Goal: Task Accomplishment & Management: Use online tool/utility

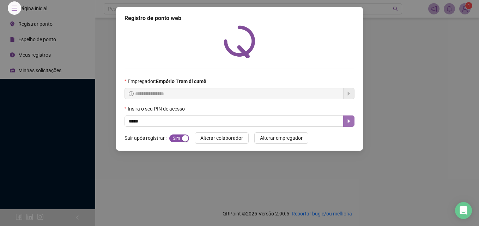
click at [349, 116] on button "button" at bounding box center [348, 121] width 11 height 11
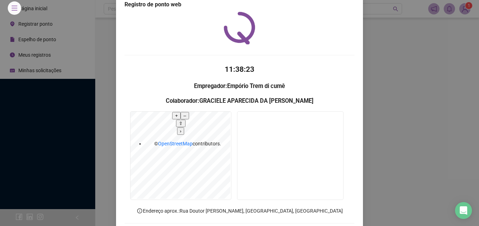
scroll to position [49, 0]
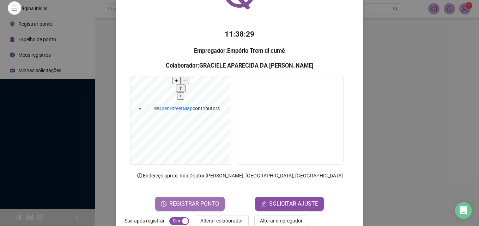
click at [213, 200] on span "REGISTRAR PONTO" at bounding box center [194, 204] width 50 height 8
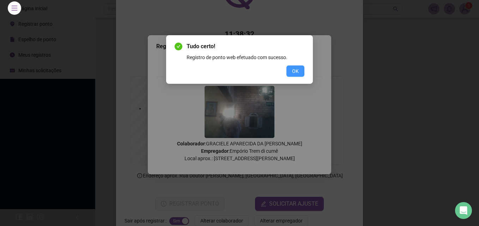
click at [299, 75] on button "OK" at bounding box center [295, 71] width 18 height 11
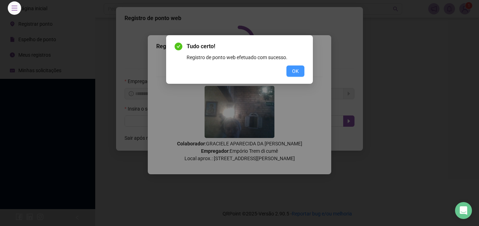
scroll to position [0, 0]
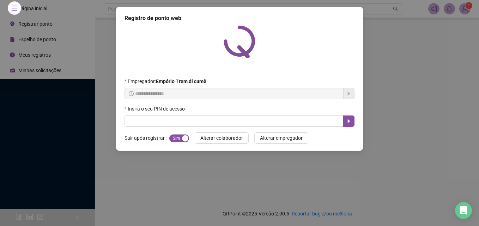
click at [105, 170] on div "**********" at bounding box center [239, 113] width 479 height 226
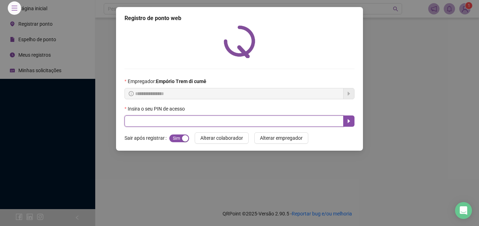
click at [268, 120] on input "text" at bounding box center [234, 121] width 219 height 11
type input "*****"
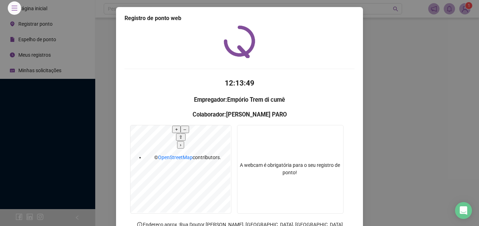
scroll to position [49, 0]
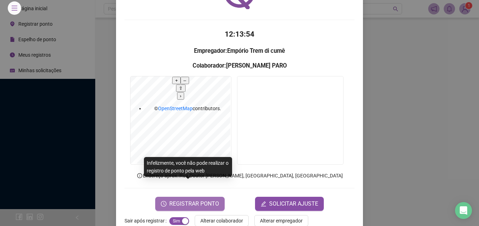
click at [197, 200] on span "REGISTRAR PONTO" at bounding box center [194, 204] width 50 height 8
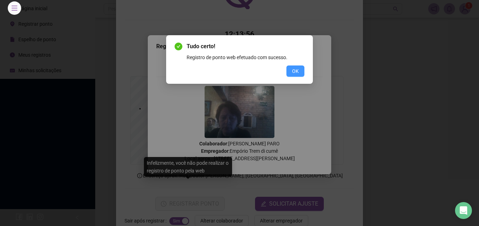
click at [297, 71] on span "OK" at bounding box center [295, 71] width 7 height 8
click at [299, 68] on button "OK" at bounding box center [295, 71] width 18 height 11
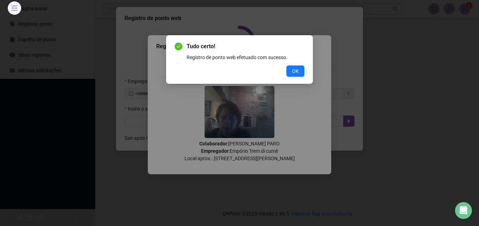
scroll to position [0, 0]
click at [297, 69] on div "Tudo certo! Registro de ponto web efetuado com sucesso. OK" at bounding box center [239, 113] width 479 height 226
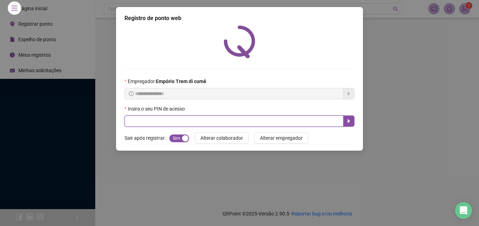
click at [213, 121] on input "text" at bounding box center [234, 121] width 219 height 11
type input "*****"
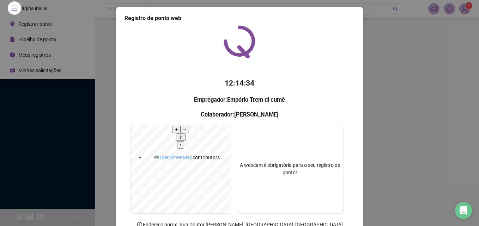
scroll to position [49, 0]
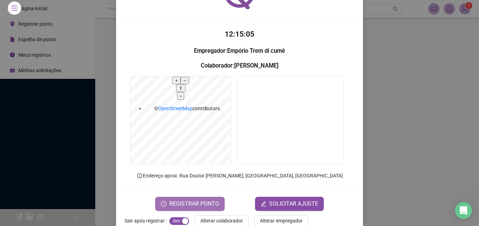
click at [181, 200] on span "REGISTRAR PONTO" at bounding box center [194, 204] width 50 height 8
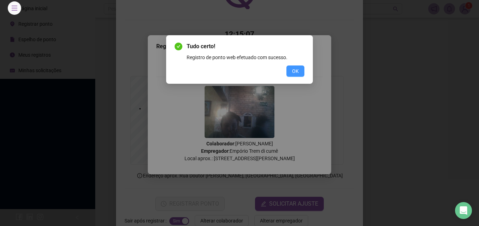
click at [293, 74] on span "OK" at bounding box center [295, 71] width 7 height 8
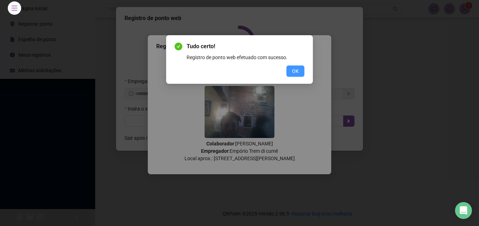
click at [300, 75] on button "OK" at bounding box center [295, 71] width 18 height 11
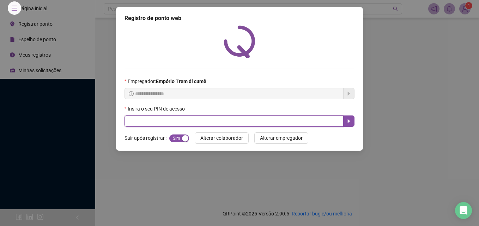
click at [159, 116] on input "text" at bounding box center [234, 121] width 219 height 11
type input "*****"
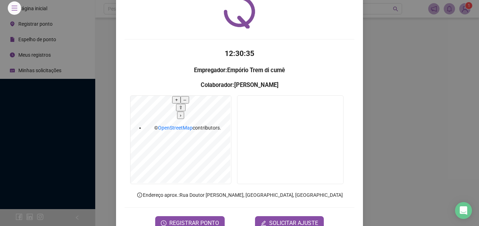
scroll to position [49, 0]
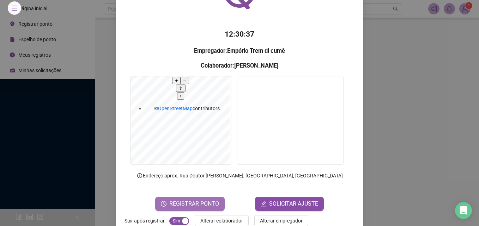
click at [190, 200] on span "REGISTRAR PONTO" at bounding box center [194, 204] width 50 height 8
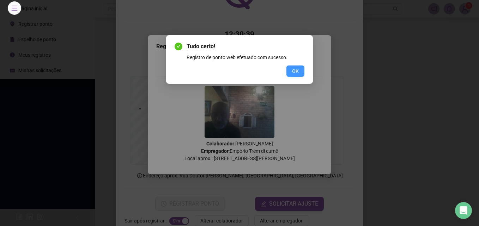
click at [293, 68] on span "OK" at bounding box center [295, 71] width 7 height 8
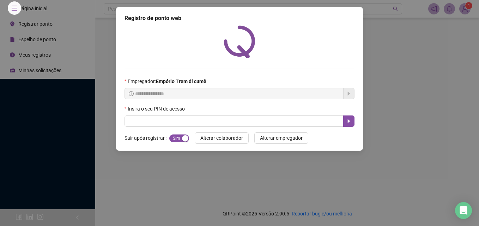
scroll to position [0, 0]
click at [345, 212] on div "**********" at bounding box center [239, 113] width 479 height 226
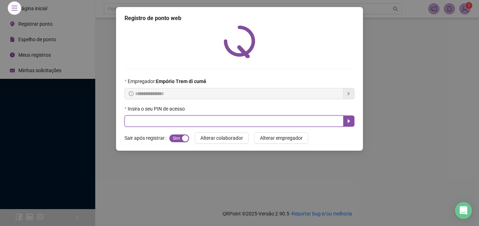
click at [231, 116] on input "text" at bounding box center [234, 121] width 219 height 11
click at [234, 120] on input "text" at bounding box center [234, 121] width 219 height 11
type input "*****"
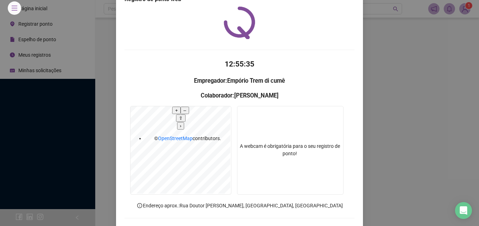
scroll to position [49, 0]
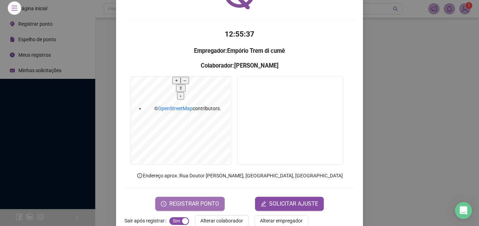
click at [194, 200] on span "REGISTRAR PONTO" at bounding box center [194, 204] width 50 height 8
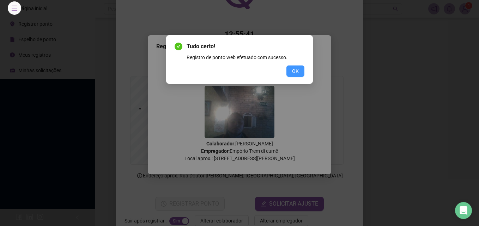
click at [296, 68] on span "OK" at bounding box center [295, 71] width 7 height 8
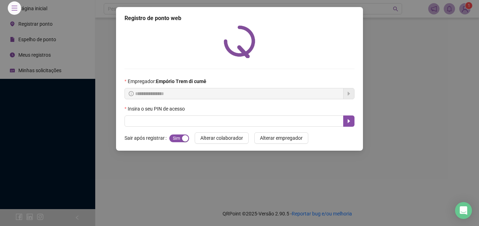
scroll to position [0, 0]
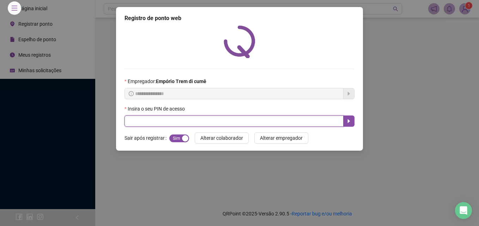
click at [275, 118] on input "text" at bounding box center [234, 121] width 219 height 11
type input "*****"
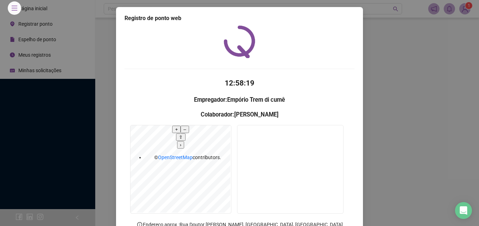
scroll to position [49, 0]
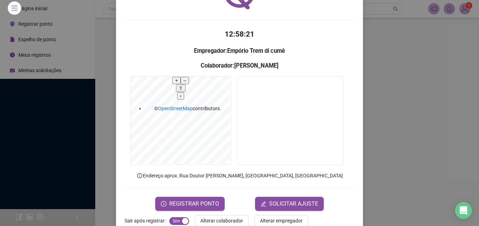
click at [222, 197] on div "REGISTRAR PONTO SOLICITAR AJUSTE" at bounding box center [240, 204] width 230 height 14
click at [210, 200] on span "REGISTRAR PONTO" at bounding box center [194, 204] width 50 height 8
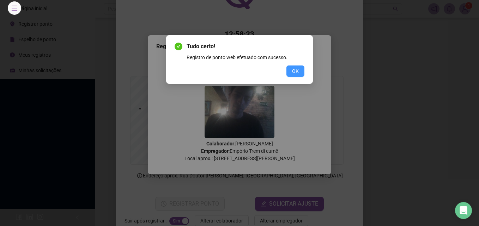
click at [294, 73] on span "OK" at bounding box center [295, 71] width 7 height 8
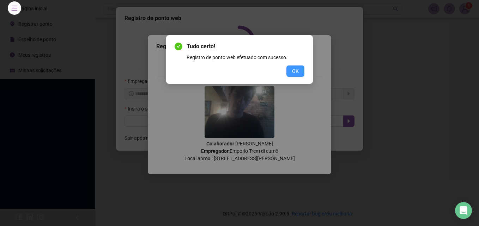
scroll to position [0, 0]
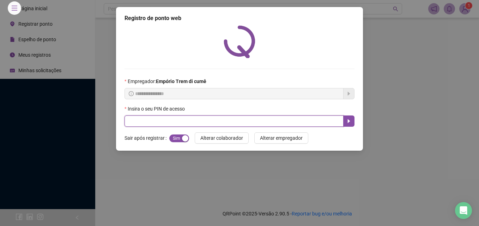
click at [326, 120] on input "text" at bounding box center [234, 121] width 219 height 11
type input "*****"
click at [351, 119] on icon "caret-right" at bounding box center [349, 122] width 6 height 6
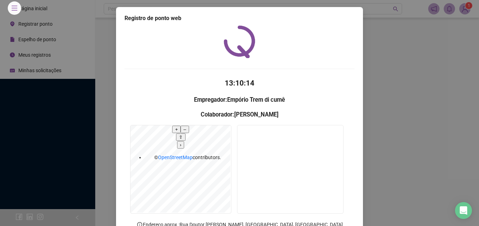
scroll to position [49, 0]
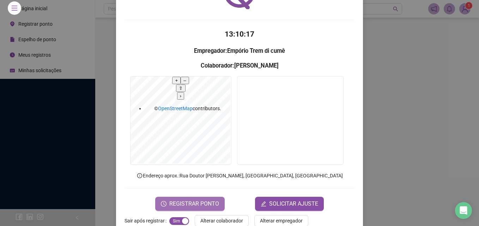
click at [195, 200] on span "REGISTRAR PONTO" at bounding box center [194, 204] width 50 height 8
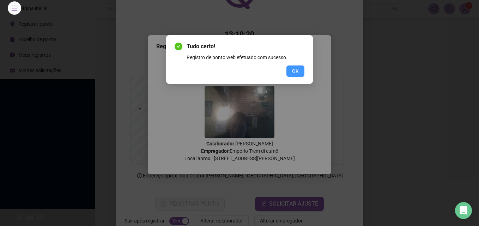
click at [292, 72] on span "OK" at bounding box center [295, 71] width 7 height 8
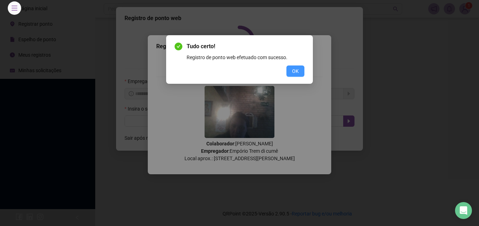
scroll to position [0, 0]
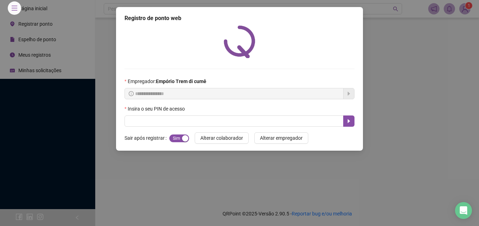
click at [330, 226] on html "**********" at bounding box center [239, 113] width 479 height 226
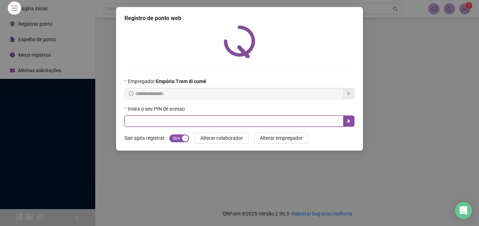
click at [223, 116] on input "text" at bounding box center [234, 121] width 219 height 11
type input "*****"
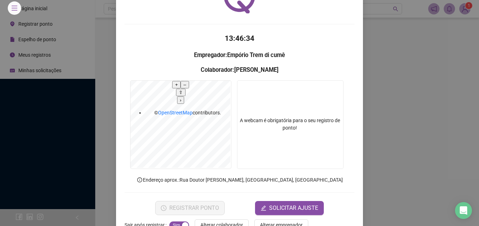
scroll to position [49, 0]
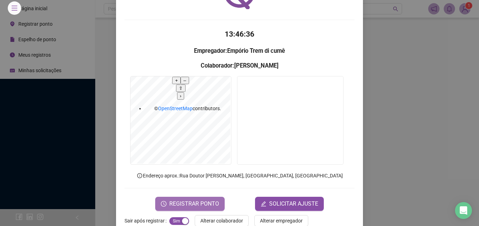
click at [169, 200] on span "REGISTRAR PONTO" at bounding box center [194, 204] width 50 height 8
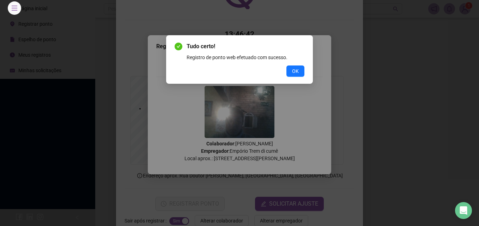
click at [290, 80] on div "Tudo certo! Registro de ponto web efetuado com sucesso. OK" at bounding box center [239, 59] width 147 height 49
click at [291, 75] on button "OK" at bounding box center [295, 71] width 18 height 11
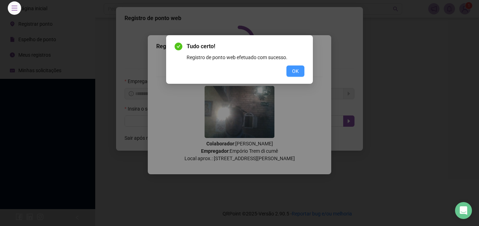
scroll to position [0, 0]
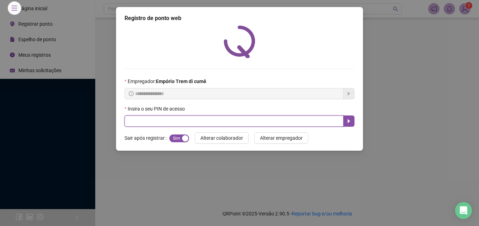
click at [298, 120] on input "text" at bounding box center [234, 121] width 219 height 11
type input "*****"
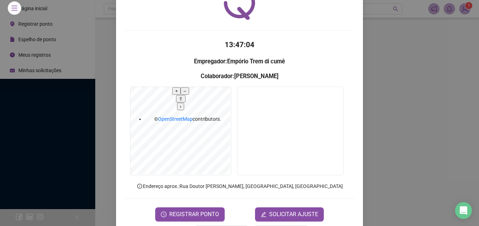
scroll to position [49, 0]
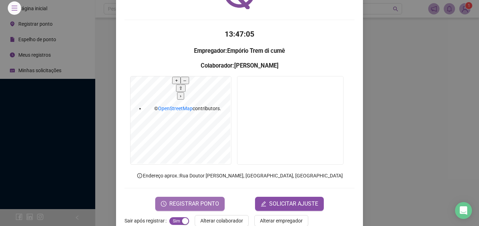
click at [192, 200] on span "REGISTRAR PONTO" at bounding box center [194, 204] width 50 height 8
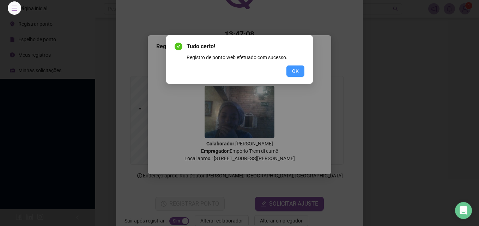
click at [295, 68] on span "OK" at bounding box center [295, 71] width 7 height 8
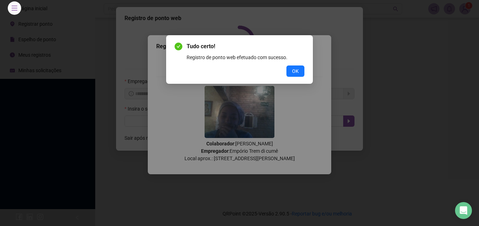
scroll to position [0, 0]
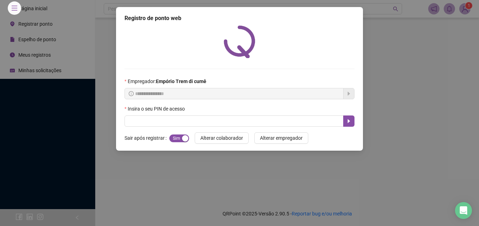
click at [259, 169] on div "**********" at bounding box center [239, 113] width 479 height 226
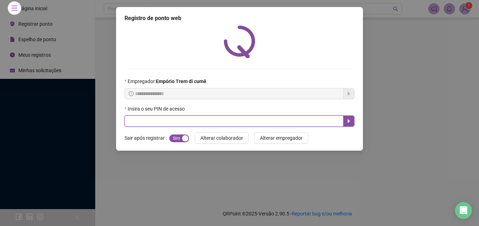
click at [150, 121] on input "text" at bounding box center [234, 121] width 219 height 11
type input "*****"
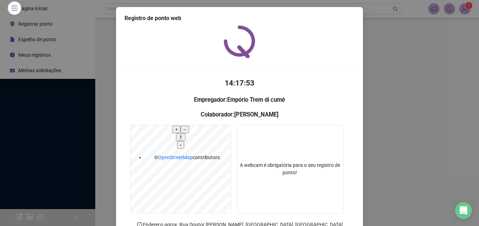
scroll to position [49, 0]
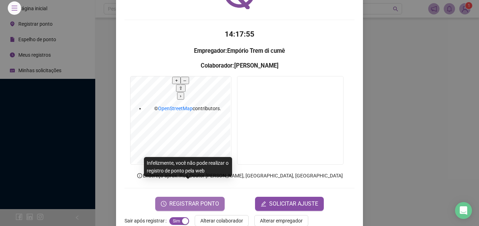
click at [196, 200] on span "REGISTRAR PONTO" at bounding box center [194, 204] width 50 height 8
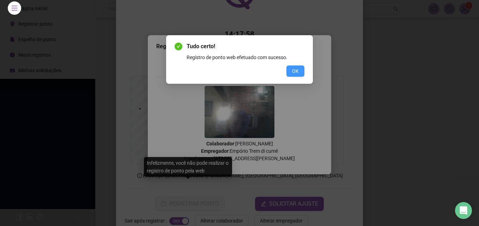
click at [298, 72] on span "OK" at bounding box center [295, 71] width 7 height 8
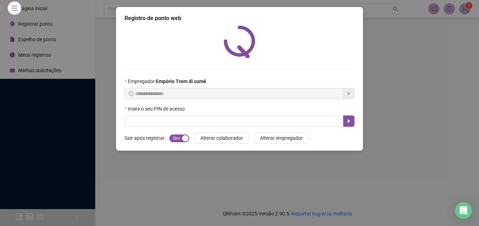
scroll to position [0, 0]
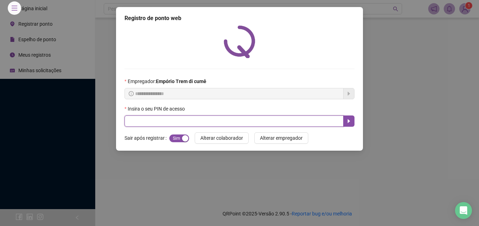
click at [193, 118] on input "text" at bounding box center [234, 121] width 219 height 11
type input "*****"
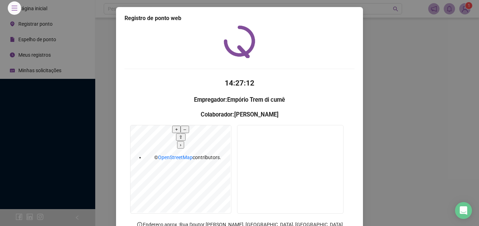
scroll to position [49, 0]
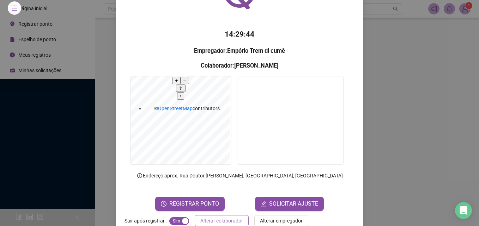
click at [218, 217] on span "Alterar colaborador" at bounding box center [221, 221] width 43 height 8
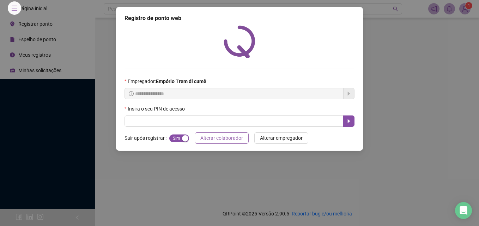
scroll to position [0, 0]
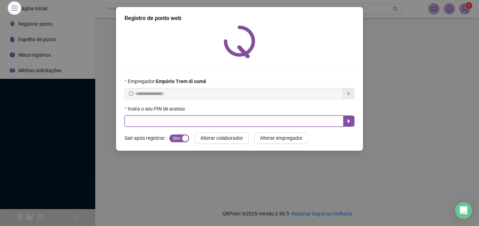
click at [162, 120] on input "text" at bounding box center [234, 121] width 219 height 11
type input "*****"
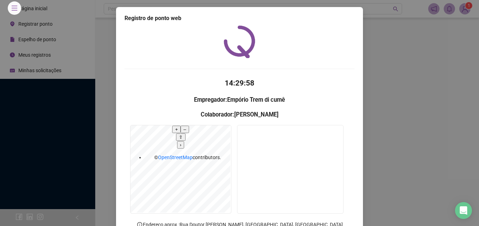
scroll to position [49, 0]
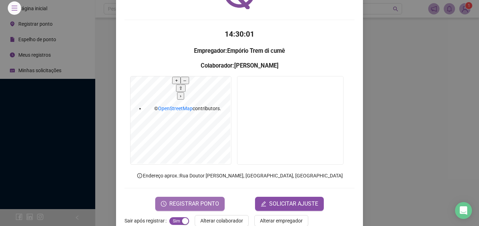
click at [202, 200] on span "REGISTRAR PONTO" at bounding box center [194, 204] width 50 height 8
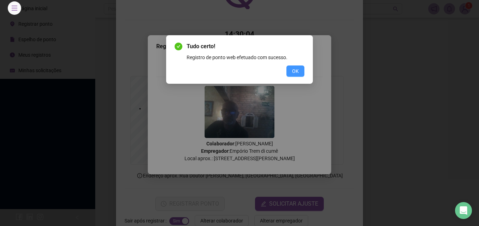
click at [297, 70] on span "OK" at bounding box center [295, 71] width 7 height 8
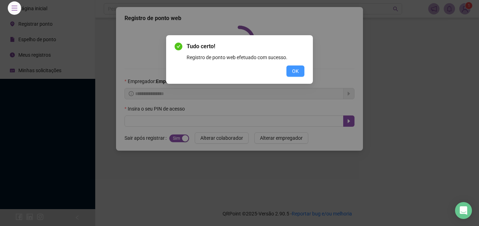
scroll to position [0, 0]
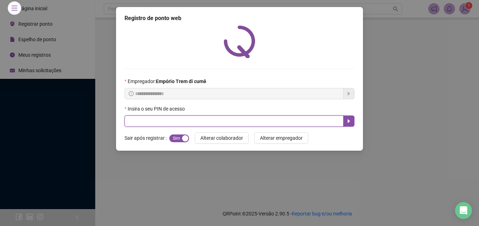
click at [156, 121] on input "text" at bounding box center [234, 121] width 219 height 11
type input "*****"
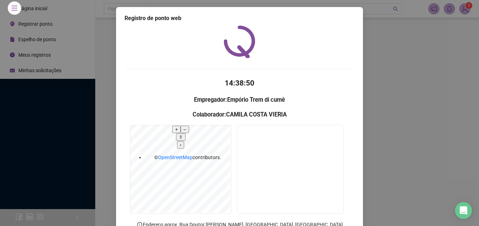
scroll to position [49, 0]
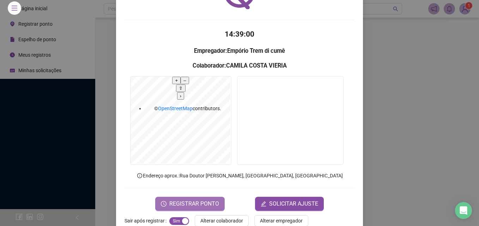
click at [174, 200] on span "REGISTRAR PONTO" at bounding box center [194, 204] width 50 height 8
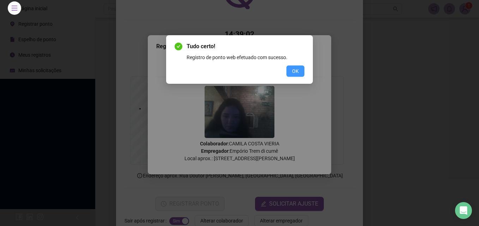
click at [296, 67] on button "OK" at bounding box center [295, 71] width 18 height 11
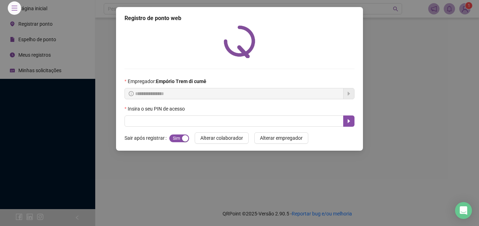
scroll to position [0, 0]
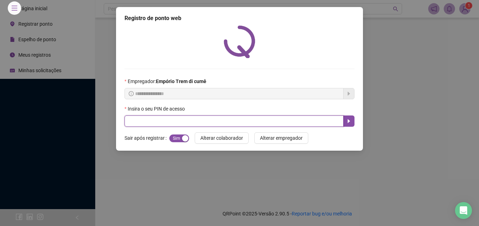
click at [157, 119] on input "text" at bounding box center [234, 121] width 219 height 11
type input "*****"
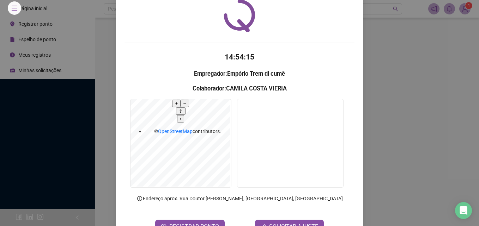
scroll to position [49, 0]
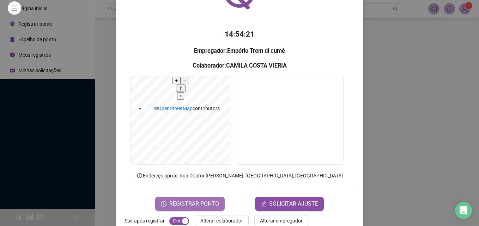
click at [208, 200] on span "REGISTRAR PONTO" at bounding box center [194, 204] width 50 height 8
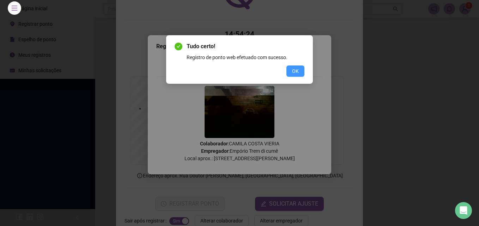
click at [297, 71] on span "OK" at bounding box center [295, 71] width 7 height 8
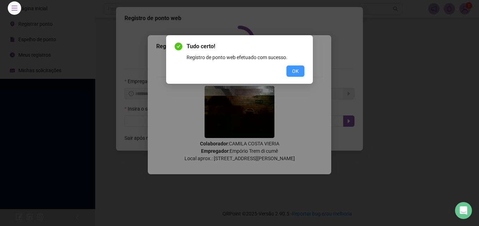
scroll to position [0, 0]
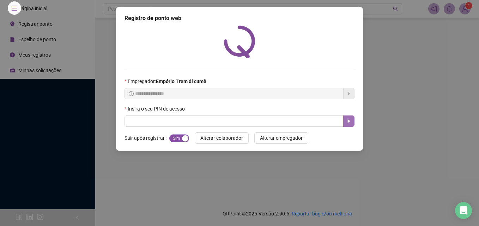
click at [350, 122] on icon "caret-right" at bounding box center [349, 122] width 6 height 6
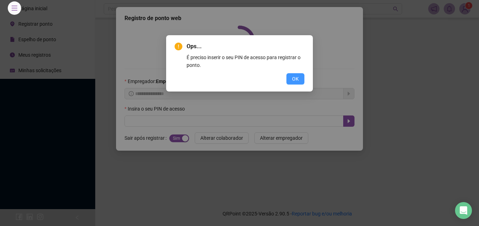
click at [295, 80] on span "OK" at bounding box center [295, 79] width 7 height 8
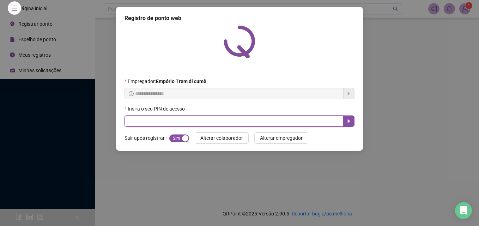
click at [325, 120] on input "text" at bounding box center [234, 121] width 219 height 11
type input "*****"
click at [351, 122] on icon "caret-right" at bounding box center [349, 122] width 6 height 6
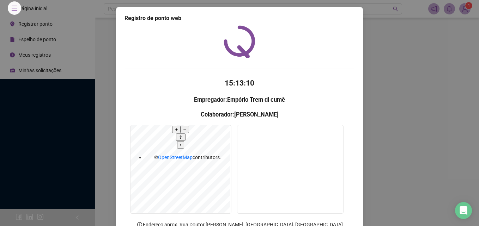
scroll to position [49, 0]
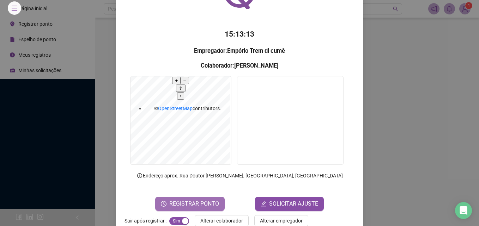
drag, startPoint x: 200, startPoint y: 186, endPoint x: 217, endPoint y: 192, distance: 17.8
click at [200, 200] on span "REGISTRAR PONTO" at bounding box center [194, 204] width 50 height 8
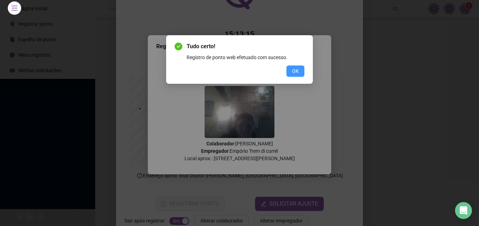
click at [297, 74] on span "OK" at bounding box center [295, 71] width 7 height 8
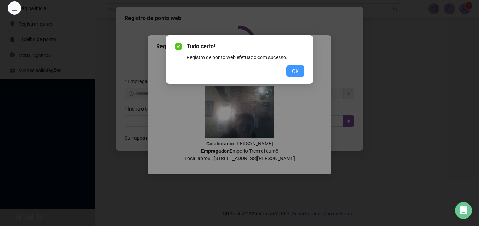
scroll to position [0, 0]
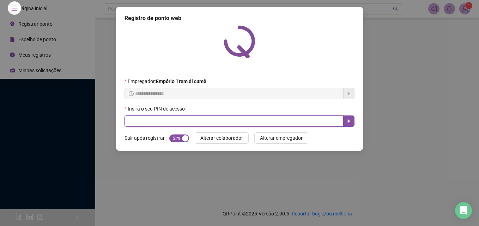
click at [156, 116] on input "text" at bounding box center [234, 121] width 219 height 11
type input "*****"
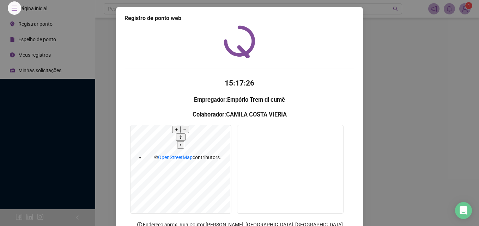
scroll to position [49, 0]
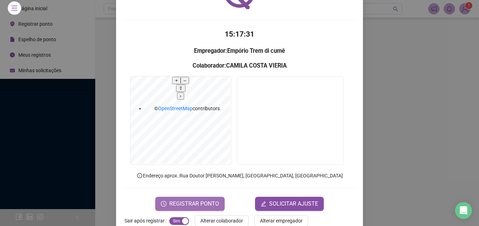
click at [195, 200] on span "REGISTRAR PONTO" at bounding box center [194, 204] width 50 height 8
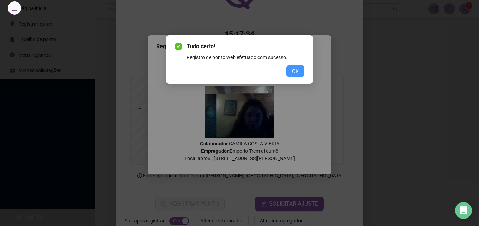
click at [292, 70] on span "OK" at bounding box center [295, 71] width 7 height 8
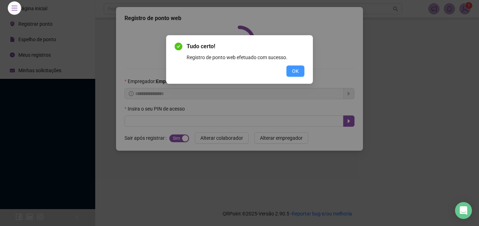
scroll to position [0, 0]
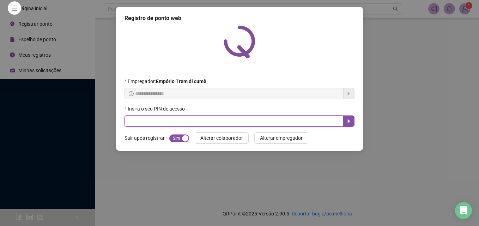
click at [180, 116] on input "text" at bounding box center [234, 121] width 219 height 11
type input "*****"
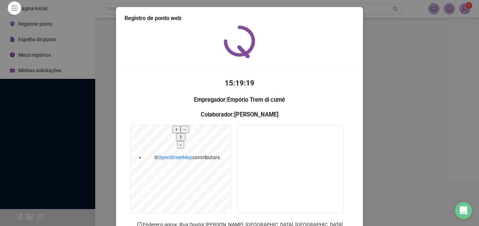
scroll to position [35, 0]
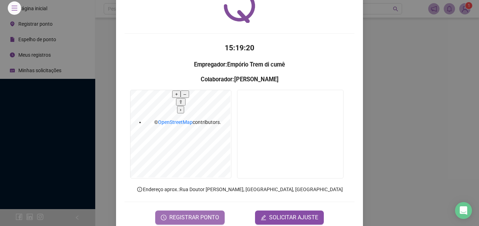
click at [164, 215] on icon "clock-circle" at bounding box center [164, 218] width 6 height 6
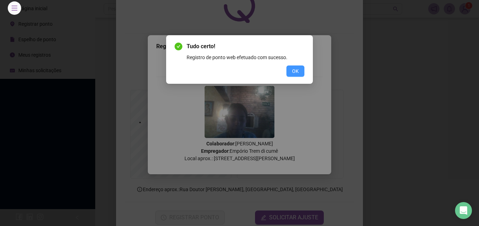
click at [293, 72] on span "OK" at bounding box center [295, 71] width 7 height 8
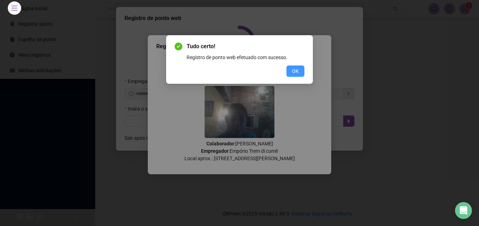
scroll to position [0, 0]
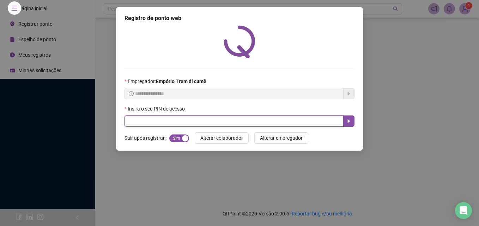
click at [269, 122] on input "text" at bounding box center [234, 121] width 219 height 11
type input "*****"
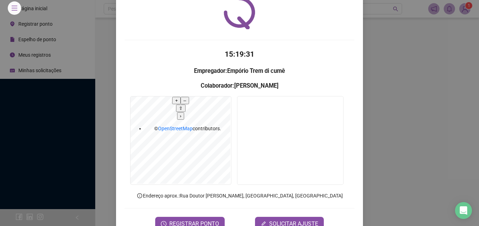
scroll to position [49, 0]
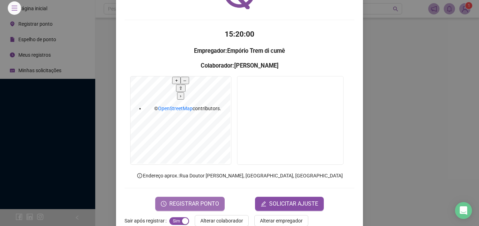
click at [203, 200] on span "REGISTRAR PONTO" at bounding box center [194, 204] width 50 height 8
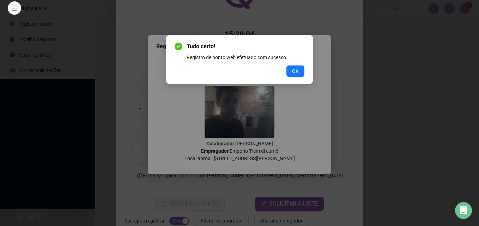
click at [292, 69] on span "OK" at bounding box center [295, 71] width 7 height 8
click at [298, 72] on span "OK" at bounding box center [295, 71] width 7 height 8
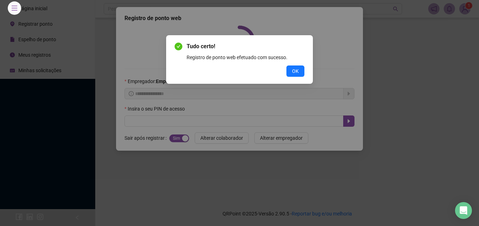
scroll to position [0, 0]
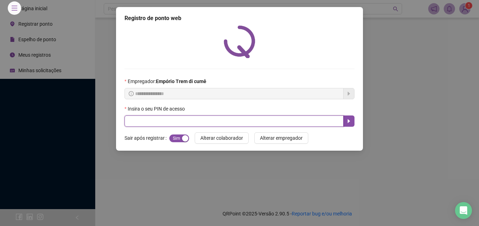
click at [131, 119] on input "text" at bounding box center [234, 121] width 219 height 11
type input "*"
type input "*****"
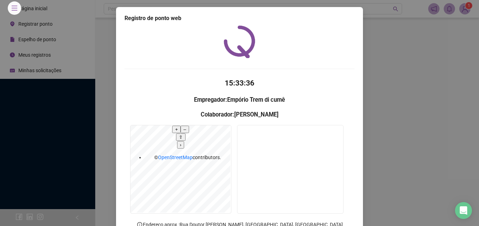
scroll to position [49, 0]
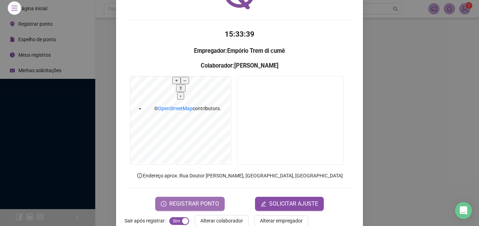
click at [177, 200] on span "REGISTRAR PONTO" at bounding box center [194, 204] width 50 height 8
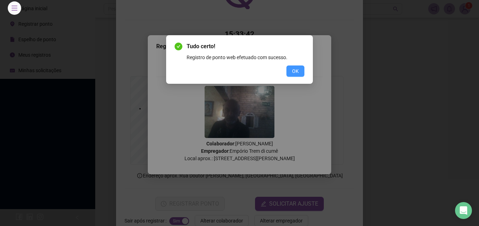
drag, startPoint x: 297, startPoint y: 69, endPoint x: 292, endPoint y: 69, distance: 4.9
click at [297, 69] on span "OK" at bounding box center [295, 71] width 7 height 8
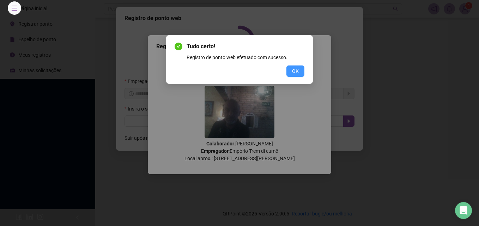
scroll to position [0, 0]
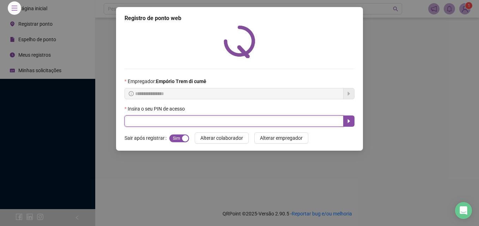
click at [157, 118] on input "text" at bounding box center [234, 121] width 219 height 11
type input "*****"
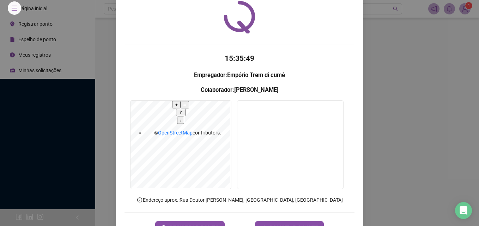
scroll to position [35, 0]
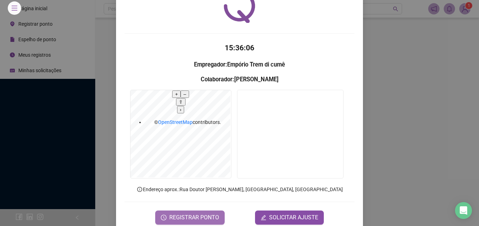
click at [187, 214] on span "REGISTRAR PONTO" at bounding box center [194, 218] width 50 height 8
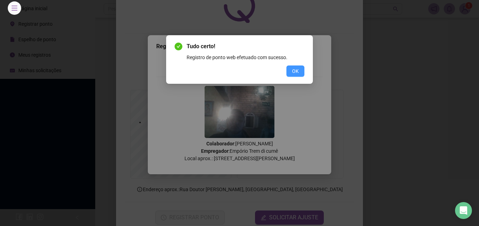
click at [295, 67] on span "OK" at bounding box center [295, 71] width 7 height 8
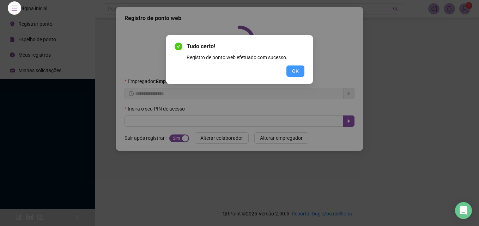
scroll to position [0, 0]
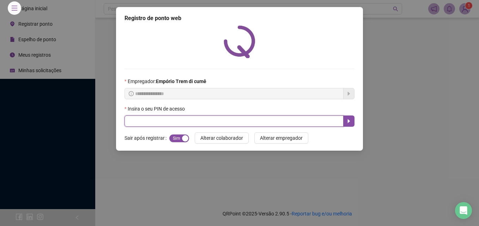
click at [279, 117] on input "text" at bounding box center [234, 121] width 219 height 11
click at [213, 120] on input "text" at bounding box center [234, 121] width 219 height 11
type input "*****"
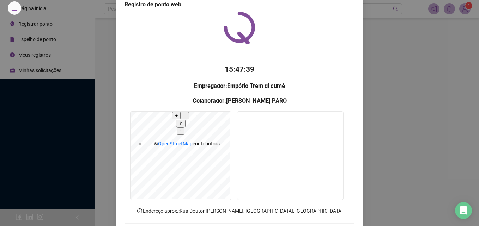
scroll to position [49, 0]
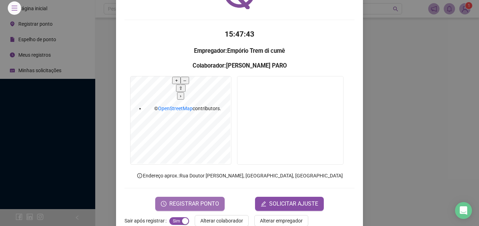
click at [194, 200] on span "REGISTRAR PONTO" at bounding box center [194, 204] width 50 height 8
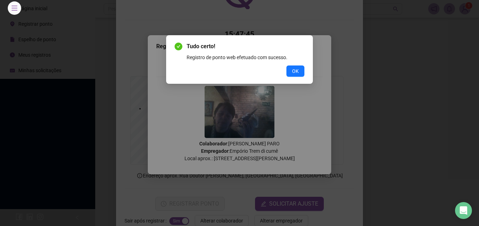
click at [291, 70] on button "OK" at bounding box center [295, 71] width 18 height 11
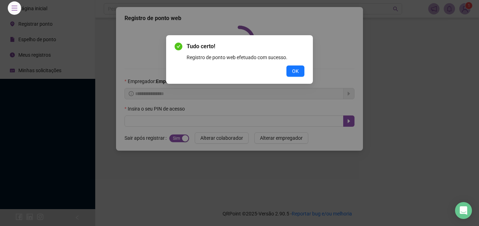
scroll to position [0, 0]
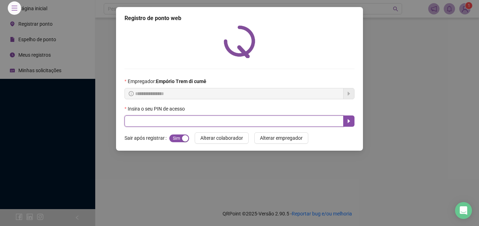
click at [134, 121] on input "text" at bounding box center [234, 121] width 219 height 11
type input "*****"
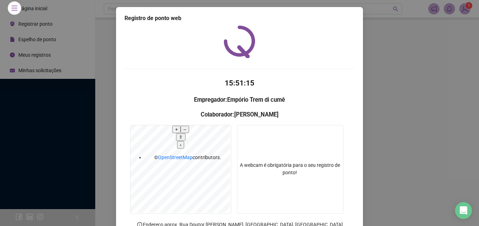
scroll to position [49, 0]
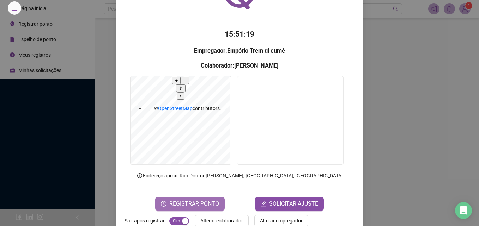
click at [195, 197] on button "REGISTRAR PONTO" at bounding box center [189, 204] width 69 height 14
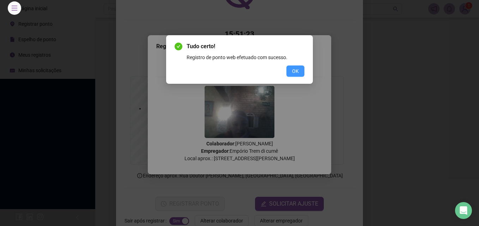
click at [296, 69] on span "OK" at bounding box center [295, 71] width 7 height 8
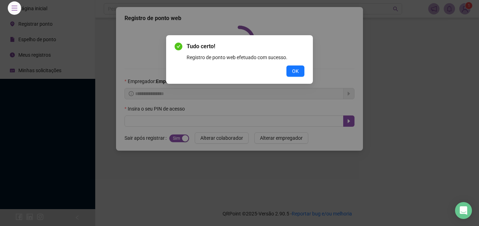
scroll to position [0, 0]
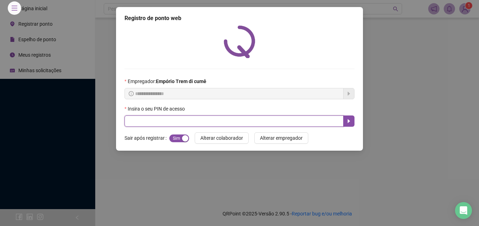
click at [181, 116] on input "text" at bounding box center [234, 121] width 219 height 11
click at [182, 116] on input "text" at bounding box center [234, 121] width 219 height 11
click at [183, 118] on input "text" at bounding box center [234, 121] width 219 height 11
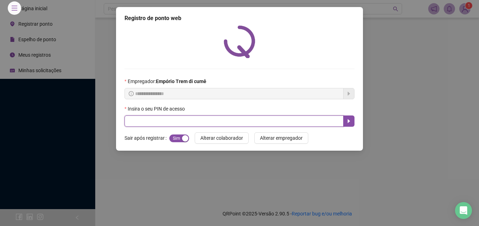
click at [183, 118] on input "text" at bounding box center [234, 121] width 219 height 11
click at [146, 124] on input "text" at bounding box center [234, 121] width 219 height 11
type input "*****"
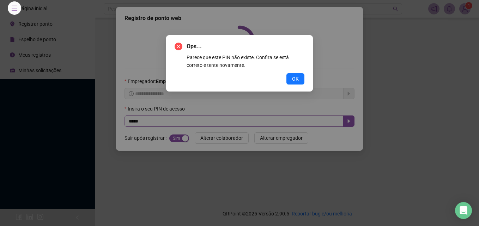
click at [286, 73] on button "OK" at bounding box center [295, 78] width 18 height 11
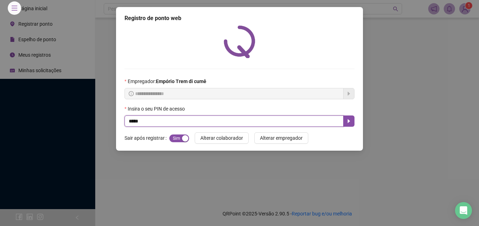
type input "*****"
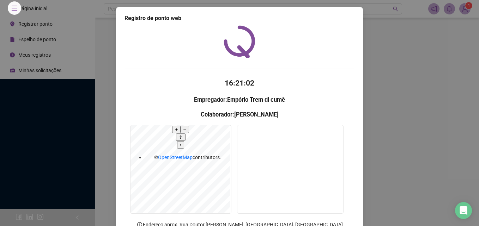
scroll to position [49, 0]
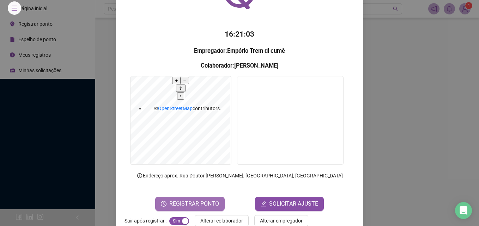
click at [207, 200] on span "REGISTRAR PONTO" at bounding box center [194, 204] width 50 height 8
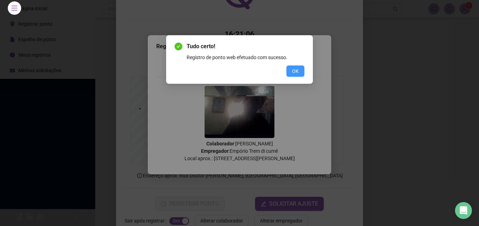
click at [290, 71] on button "OK" at bounding box center [295, 71] width 18 height 11
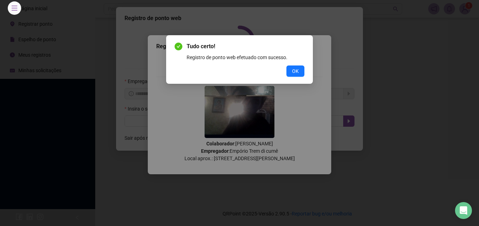
scroll to position [0, 0]
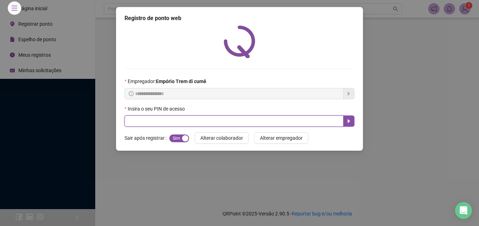
click at [247, 122] on input "text" at bounding box center [234, 121] width 219 height 11
click at [261, 119] on input "text" at bounding box center [234, 121] width 219 height 11
click at [254, 120] on input "text" at bounding box center [234, 121] width 219 height 11
drag, startPoint x: 252, startPoint y: 120, endPoint x: 242, endPoint y: 116, distance: 10.6
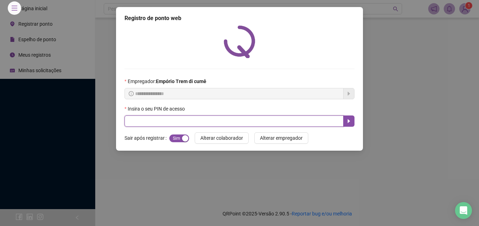
click at [251, 120] on input "text" at bounding box center [234, 121] width 219 height 11
type input "*****"
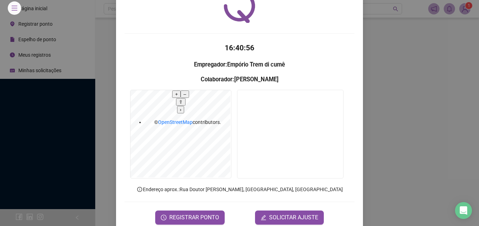
scroll to position [49, 0]
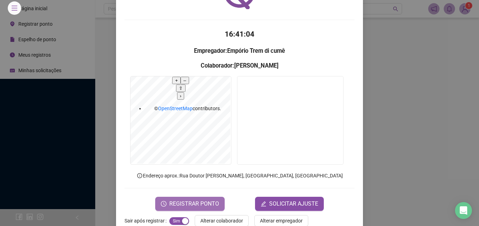
click at [193, 200] on span "REGISTRAR PONTO" at bounding box center [194, 204] width 50 height 8
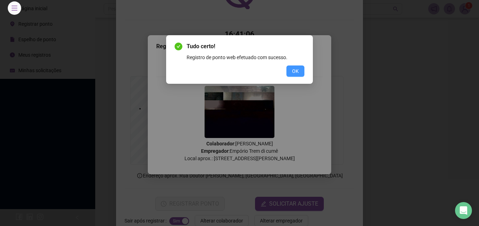
click at [297, 70] on span "OK" at bounding box center [295, 71] width 7 height 8
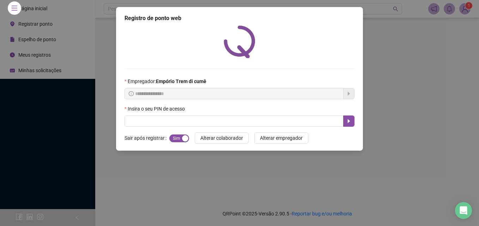
scroll to position [0, 0]
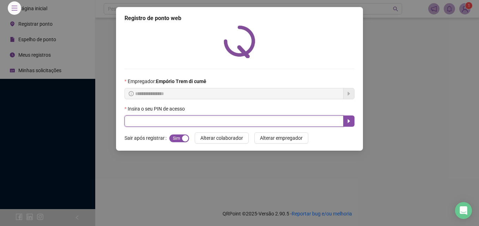
click at [287, 119] on input "text" at bounding box center [234, 121] width 219 height 11
